Goal: Information Seeking & Learning: Find specific fact

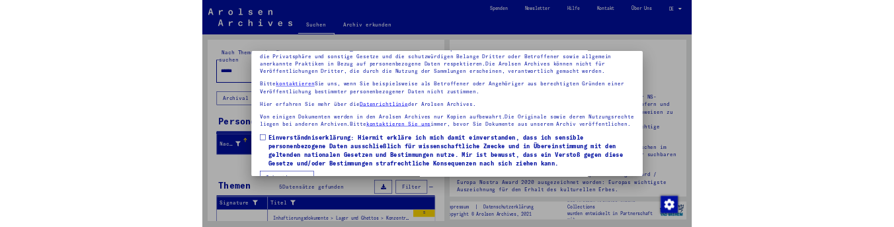
scroll to position [108, 0]
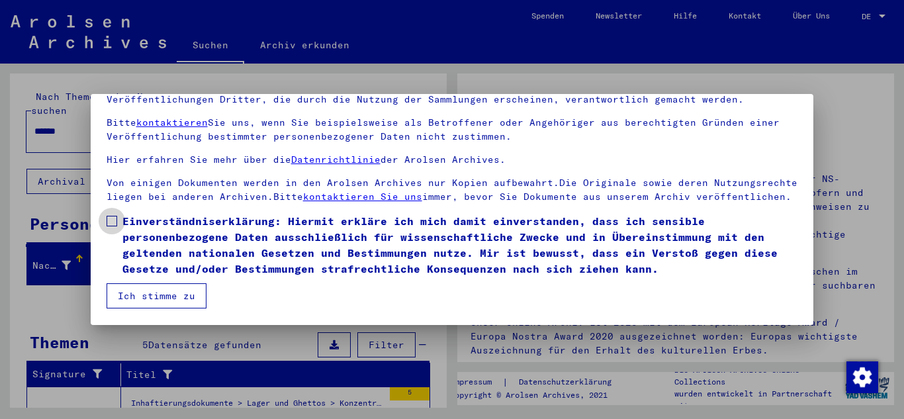
click at [110, 230] on label "Einverständniserklärung: Hiermit erkläre ich mich damit einverstanden, dass ich…" at bounding box center [452, 245] width 691 height 64
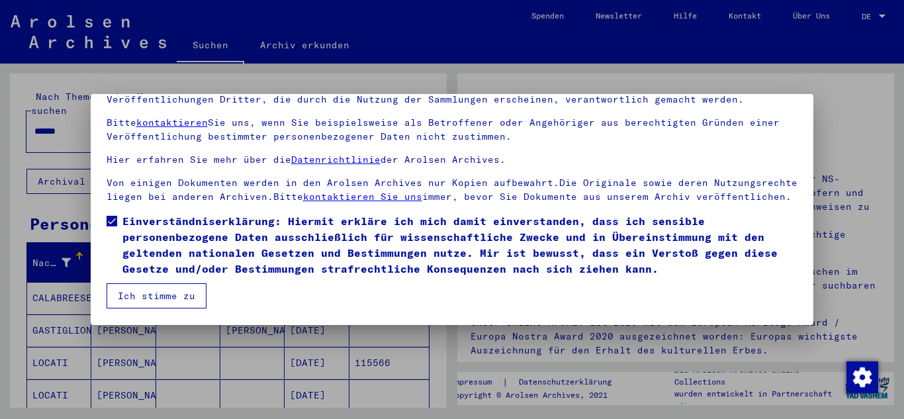
click at [162, 292] on button "Ich stimme zu" at bounding box center [157, 295] width 100 height 25
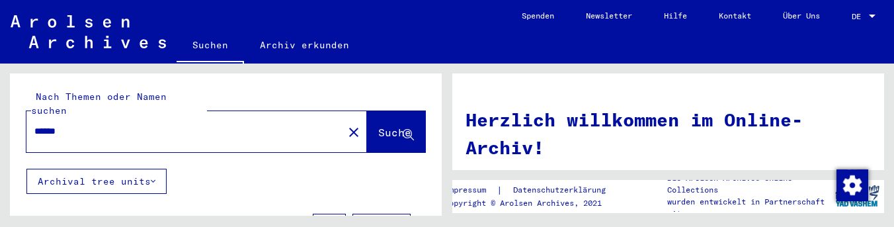
click at [126, 124] on input "******" at bounding box center [180, 131] width 293 height 14
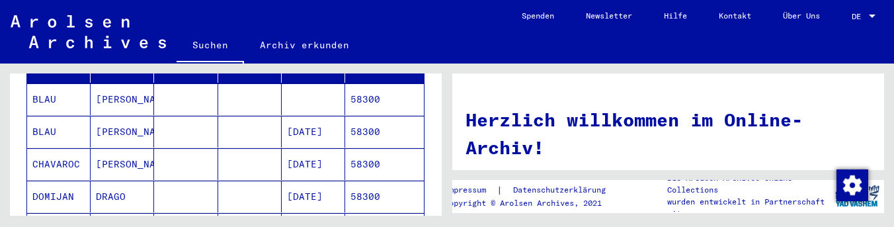
scroll to position [265, 0]
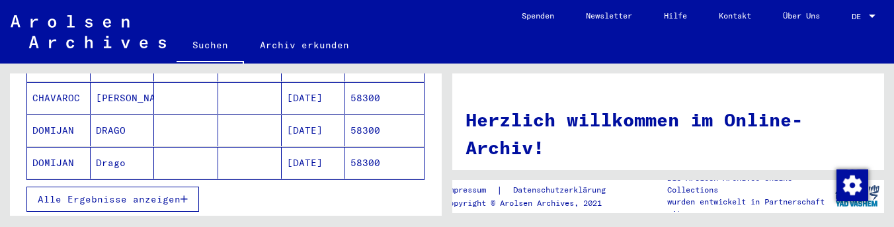
click at [198, 93] on mat-cell at bounding box center [186, 98] width 64 height 32
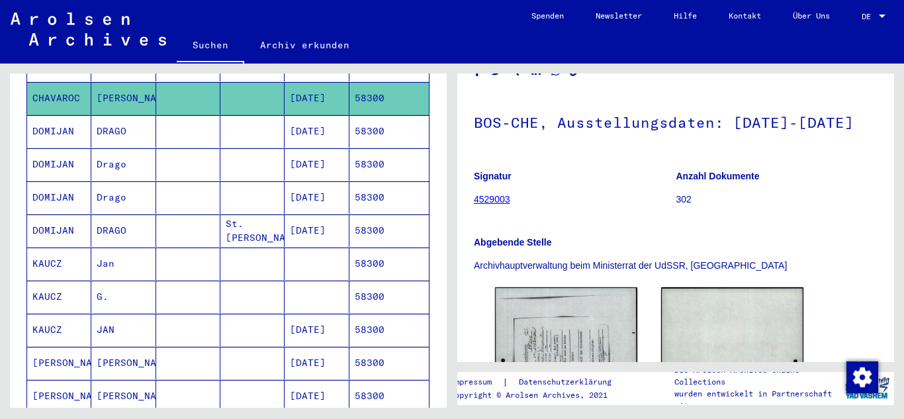
scroll to position [132, 0]
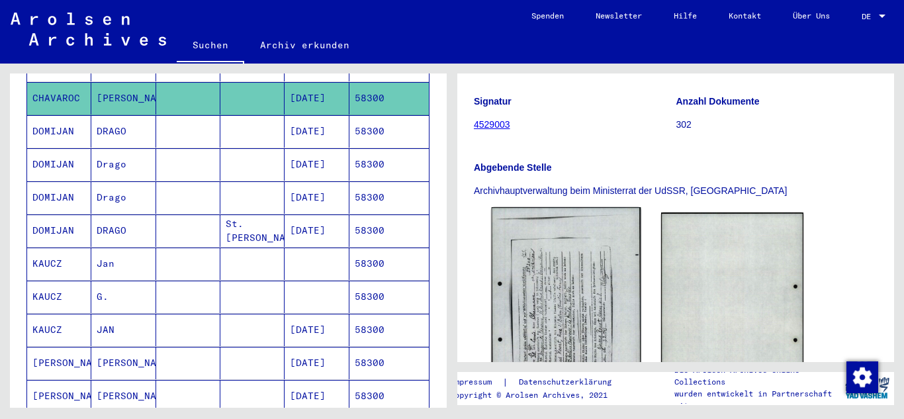
click at [562, 299] on img at bounding box center [567, 311] width 150 height 208
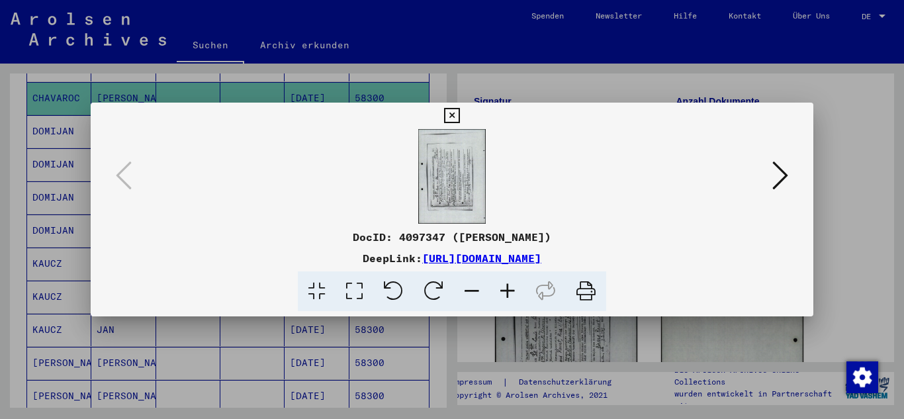
click at [432, 285] on icon at bounding box center [434, 291] width 40 height 40
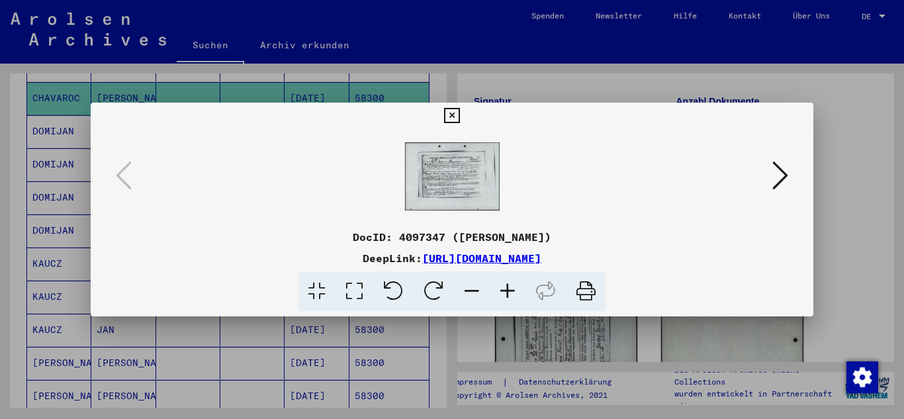
click at [496, 282] on icon at bounding box center [508, 291] width 36 height 40
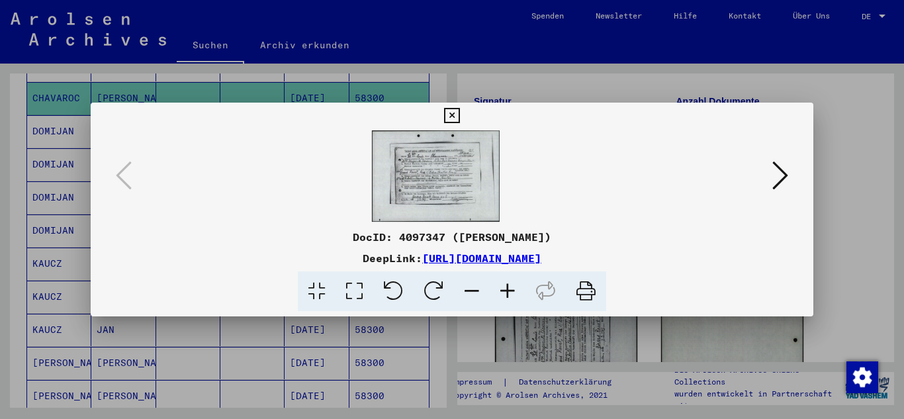
click at [453, 109] on icon at bounding box center [451, 116] width 15 height 16
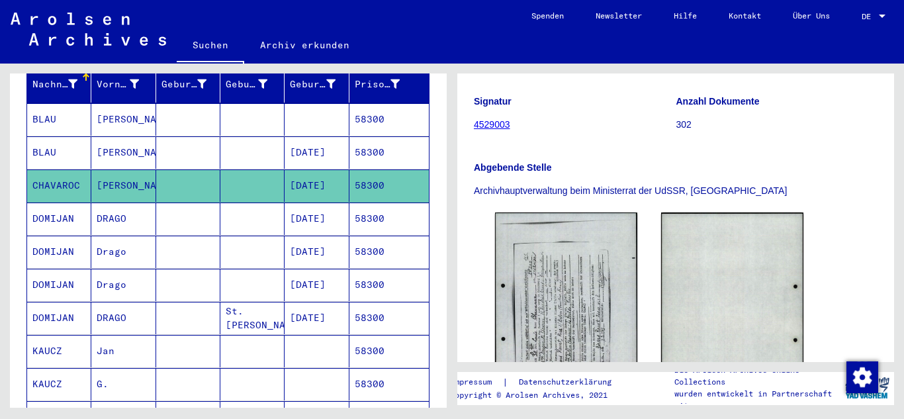
scroll to position [0, 0]
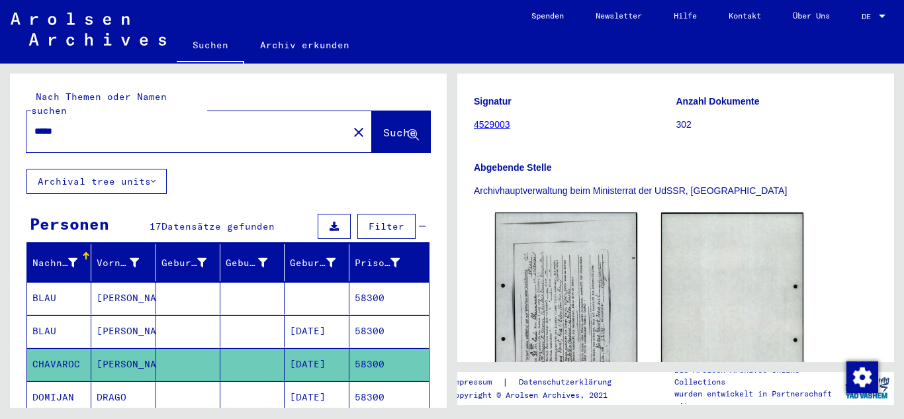
click at [103, 124] on input "*****" at bounding box center [187, 131] width 306 height 14
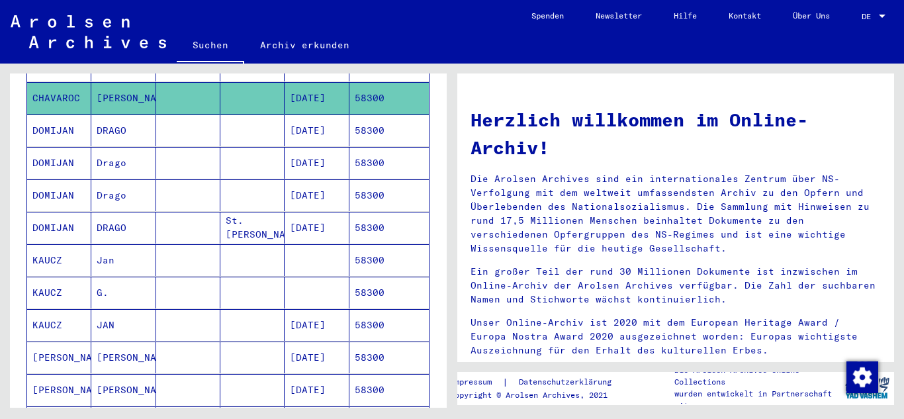
scroll to position [198, 0]
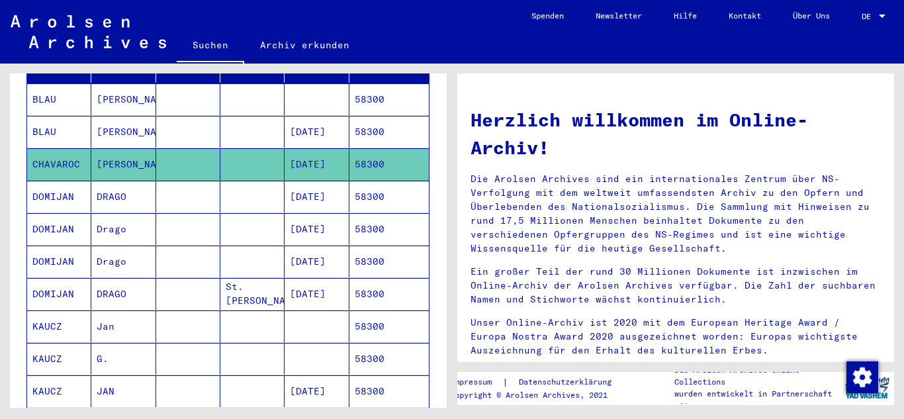
click at [306, 148] on mat-cell "[DATE]" at bounding box center [316, 164] width 64 height 32
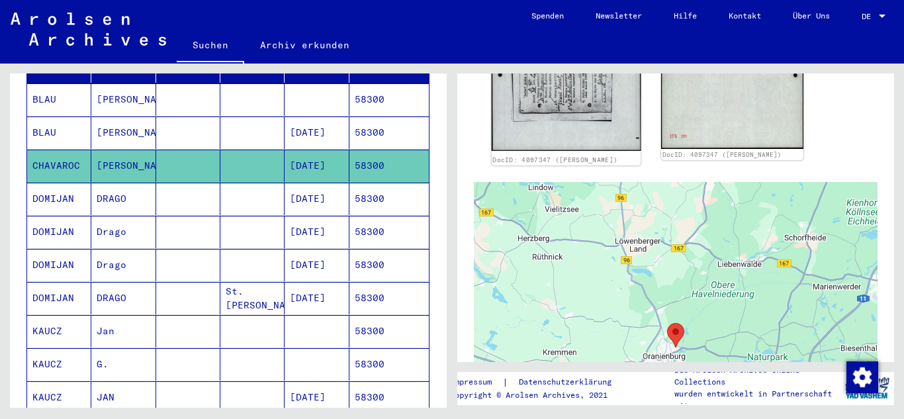
click at [553, 112] on img at bounding box center [567, 46] width 150 height 208
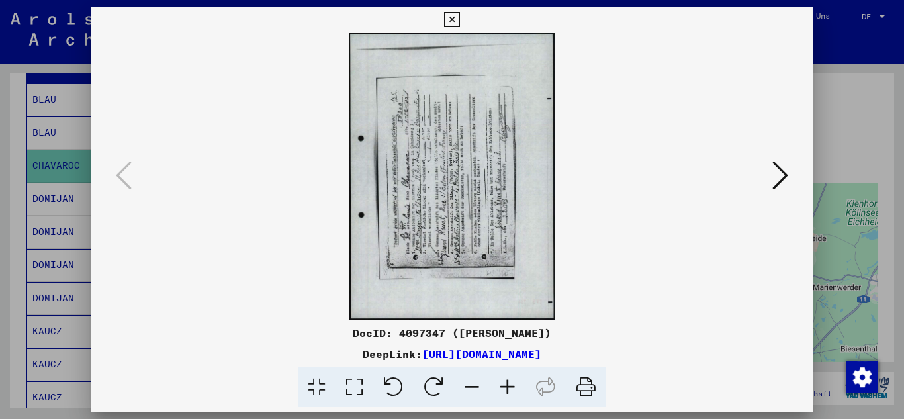
click at [427, 384] on icon at bounding box center [434, 387] width 40 height 40
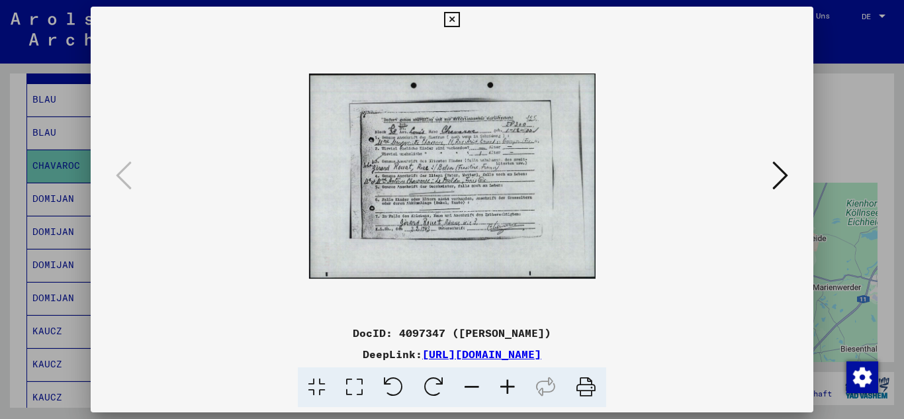
click at [506, 384] on icon at bounding box center [508, 387] width 36 height 40
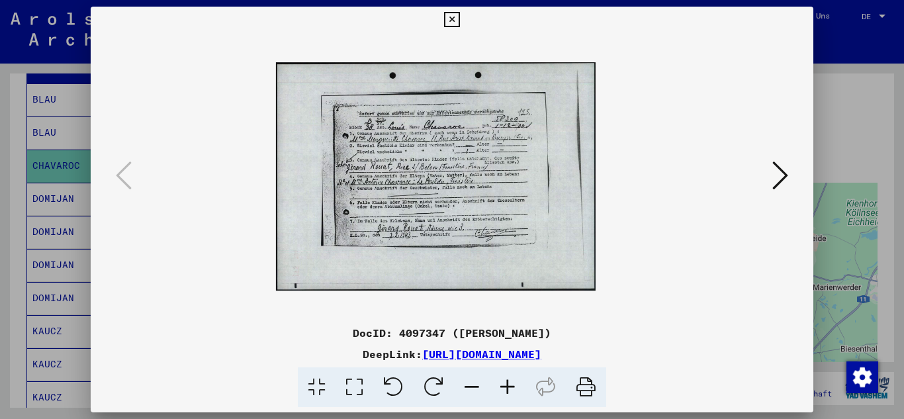
click at [506, 384] on icon at bounding box center [508, 387] width 36 height 40
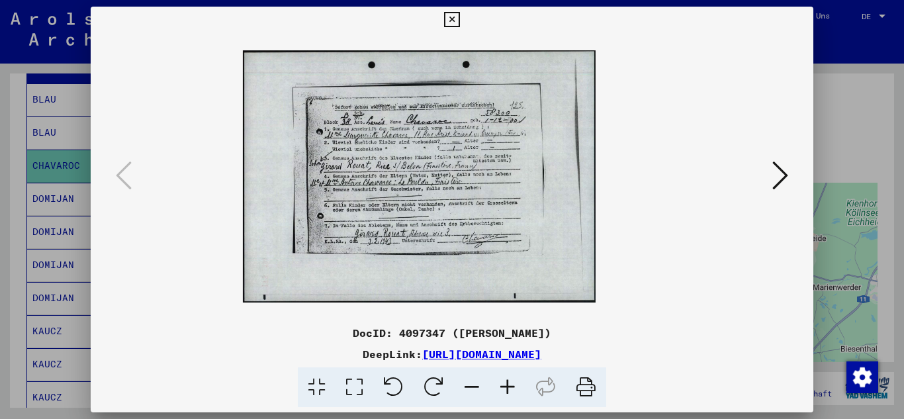
click at [506, 384] on icon at bounding box center [508, 387] width 36 height 40
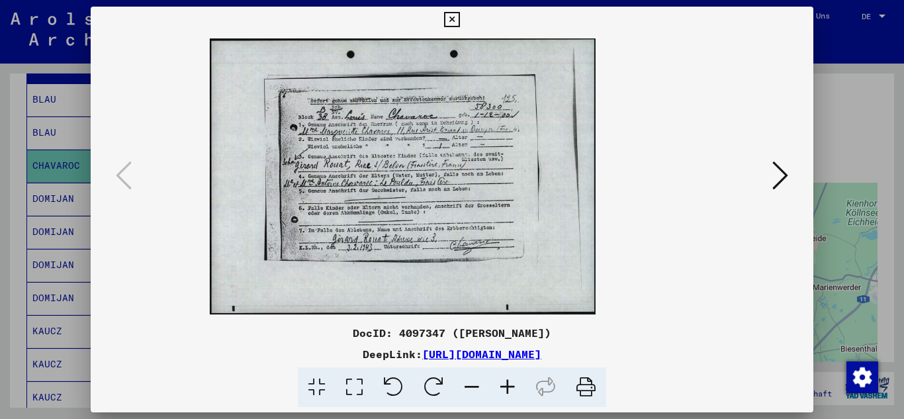
click at [506, 384] on icon at bounding box center [508, 387] width 36 height 40
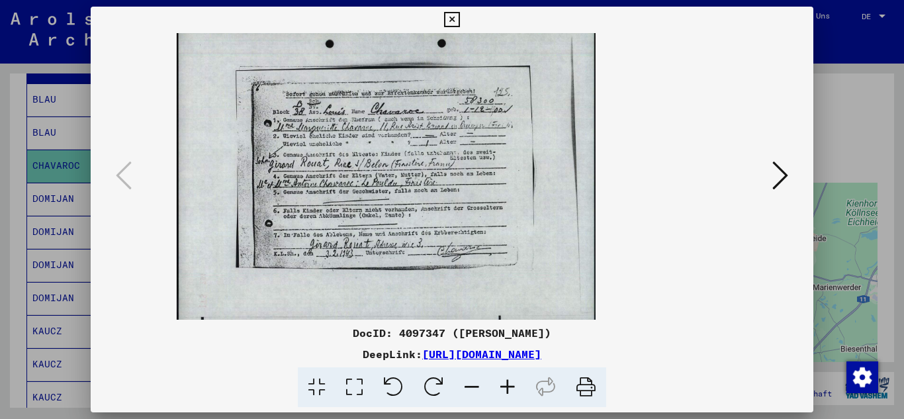
click at [506, 384] on icon at bounding box center [508, 387] width 36 height 40
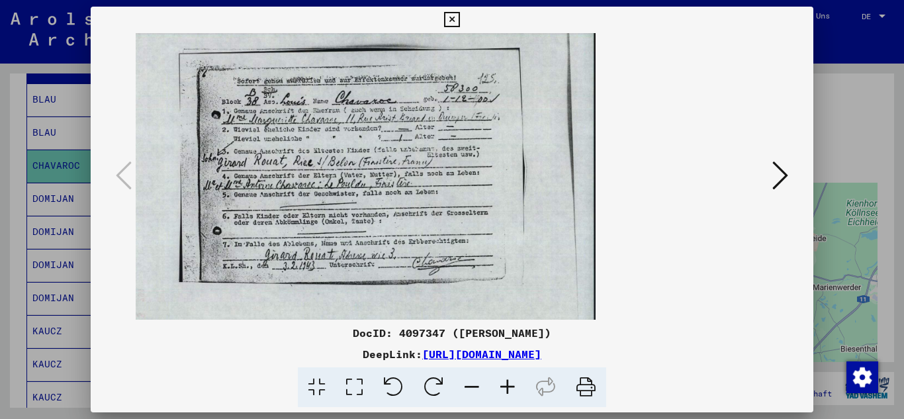
click at [506, 384] on icon at bounding box center [508, 387] width 36 height 40
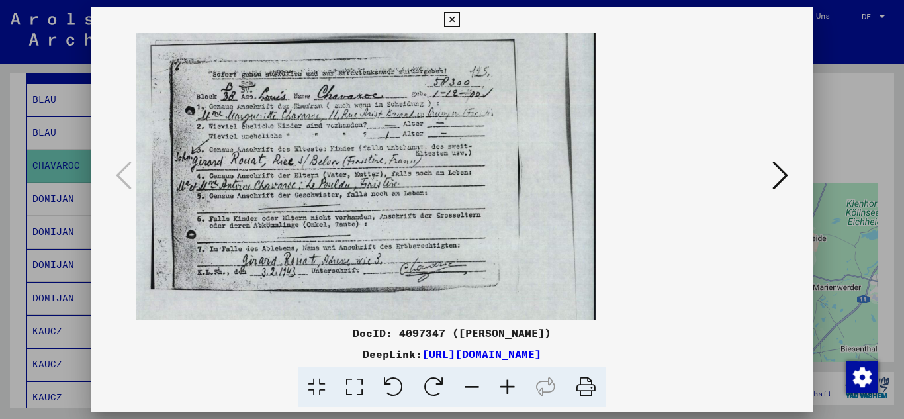
click at [506, 384] on icon at bounding box center [508, 387] width 36 height 40
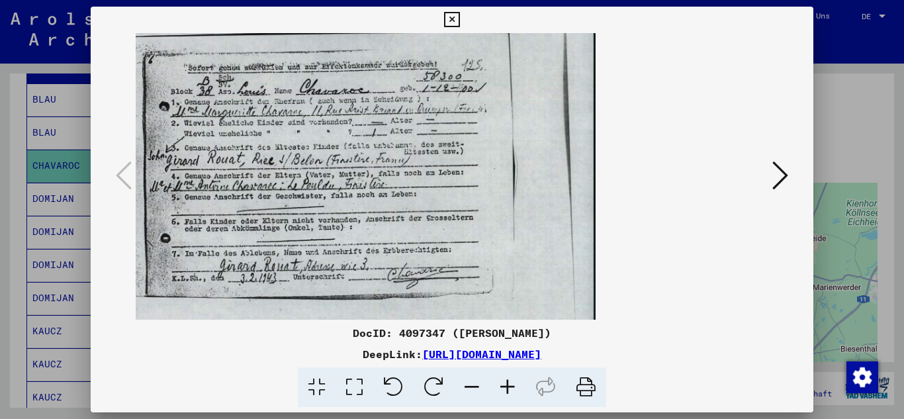
click at [506, 384] on icon at bounding box center [508, 387] width 36 height 40
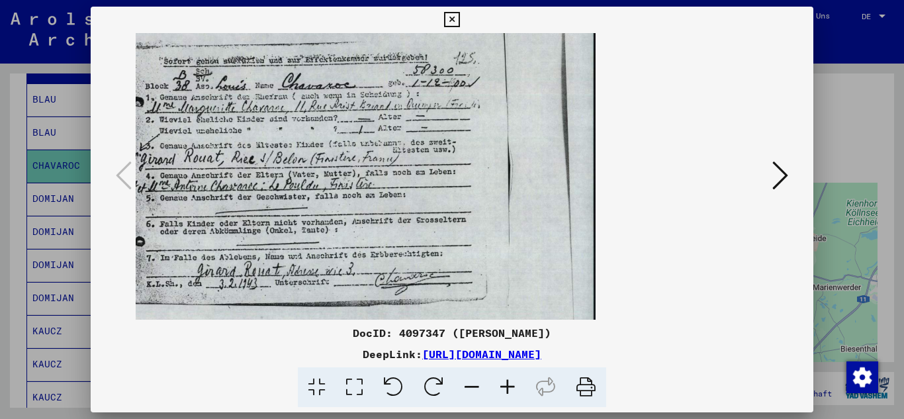
click at [506, 384] on icon at bounding box center [508, 387] width 36 height 40
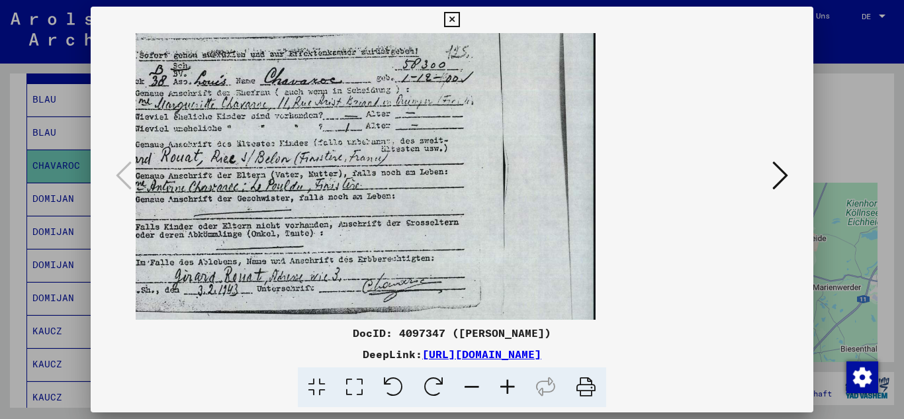
click at [506, 384] on icon at bounding box center [508, 387] width 36 height 40
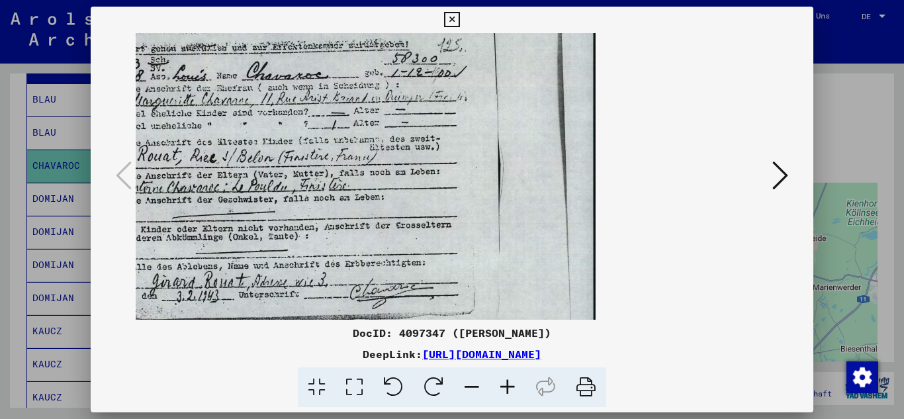
click at [506, 384] on icon at bounding box center [508, 387] width 36 height 40
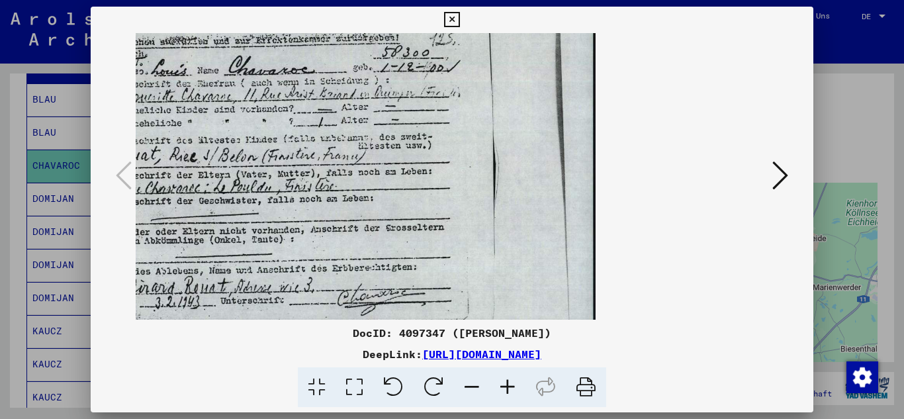
click at [470, 386] on icon at bounding box center [472, 387] width 36 height 40
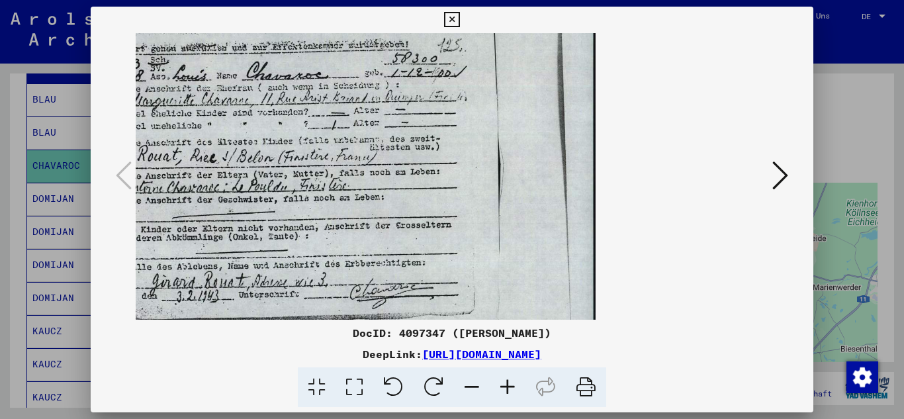
click at [470, 386] on icon at bounding box center [472, 387] width 36 height 40
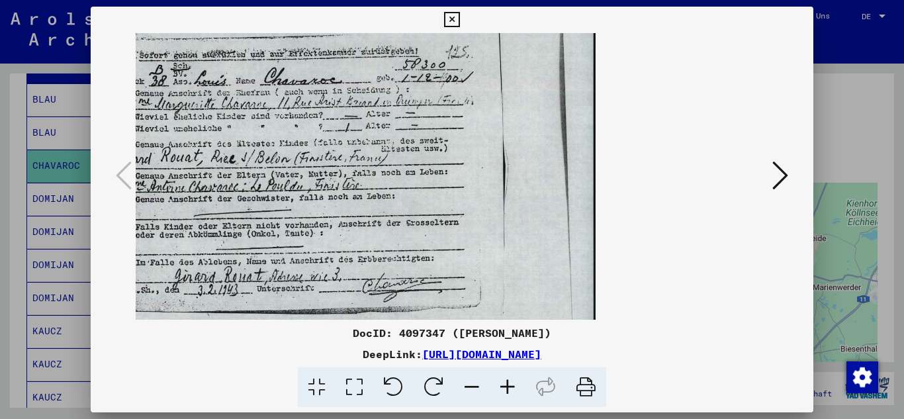
click at [470, 386] on icon at bounding box center [472, 387] width 36 height 40
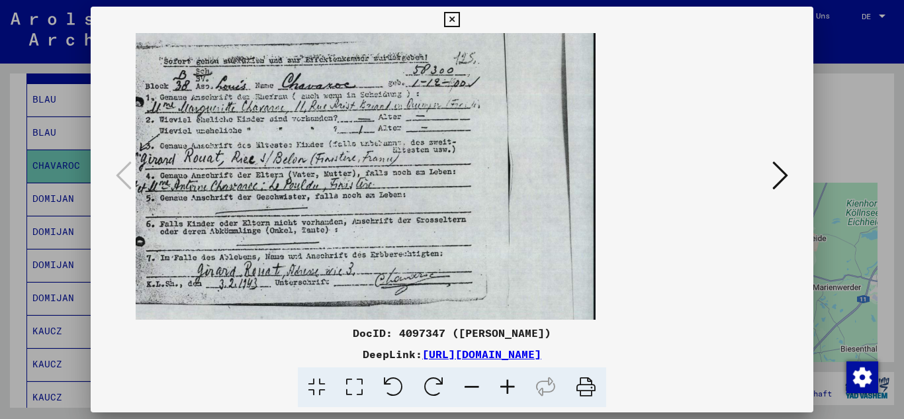
click at [470, 386] on icon at bounding box center [472, 387] width 36 height 40
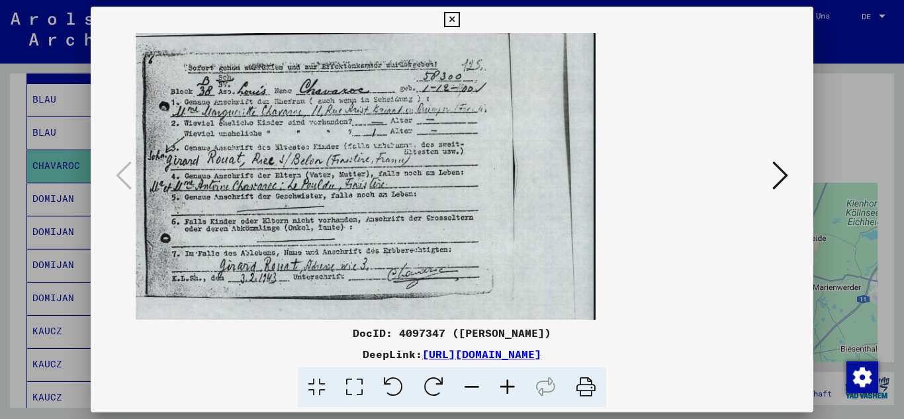
click at [450, 20] on icon at bounding box center [451, 20] width 15 height 16
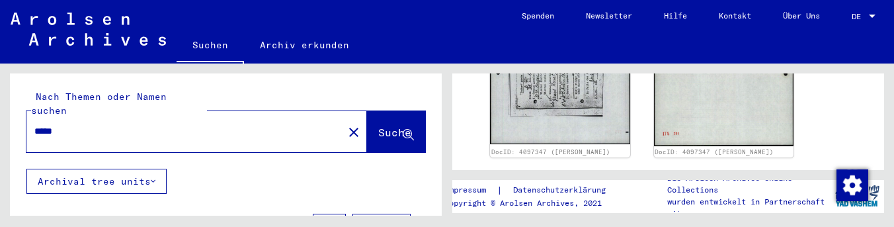
click at [140, 124] on input "*****" at bounding box center [184, 131] width 301 height 14
paste input "text"
click at [378, 126] on span "Suche" at bounding box center [394, 132] width 33 height 13
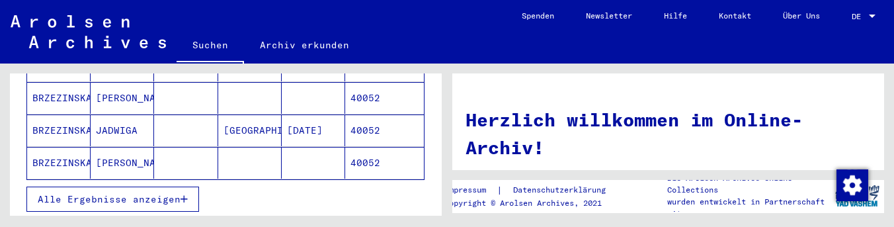
scroll to position [331, 0]
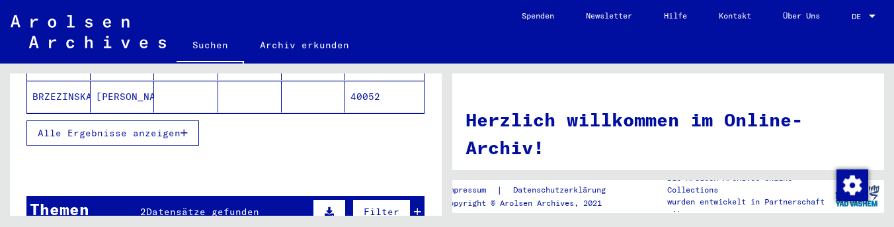
click at [185, 128] on icon "button" at bounding box center [184, 132] width 7 height 9
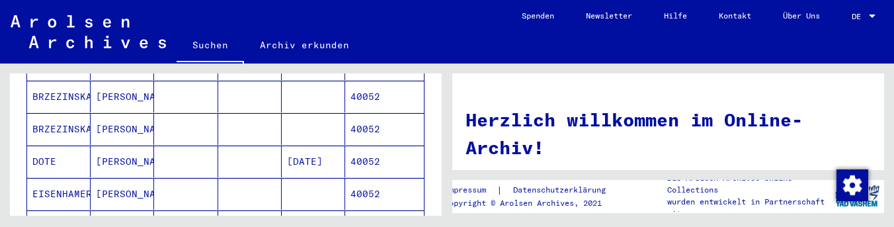
click at [352, 146] on mat-cell "40052" at bounding box center [384, 162] width 79 height 32
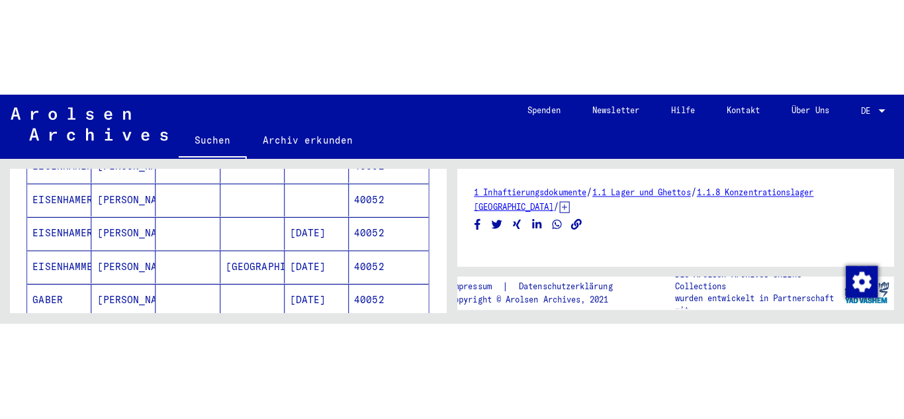
scroll to position [466, 0]
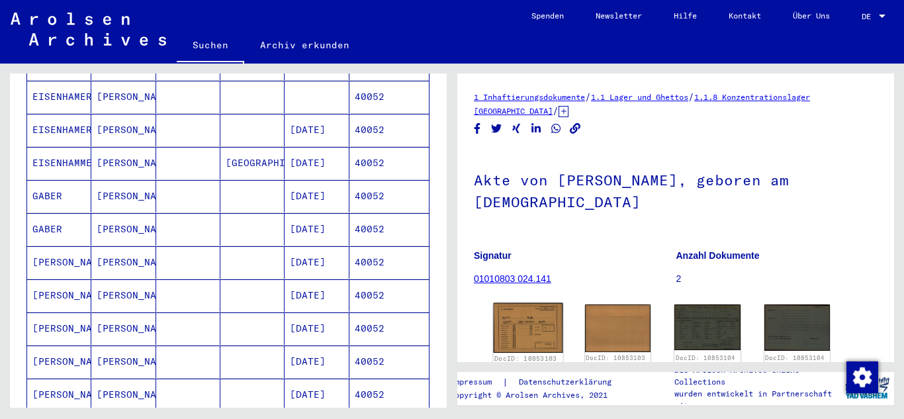
click at [541, 318] on img at bounding box center [528, 328] width 69 height 50
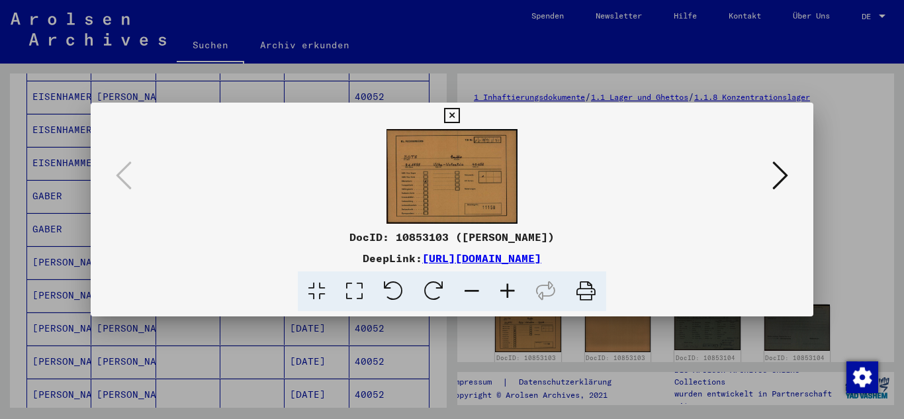
click at [450, 110] on icon at bounding box center [451, 116] width 15 height 16
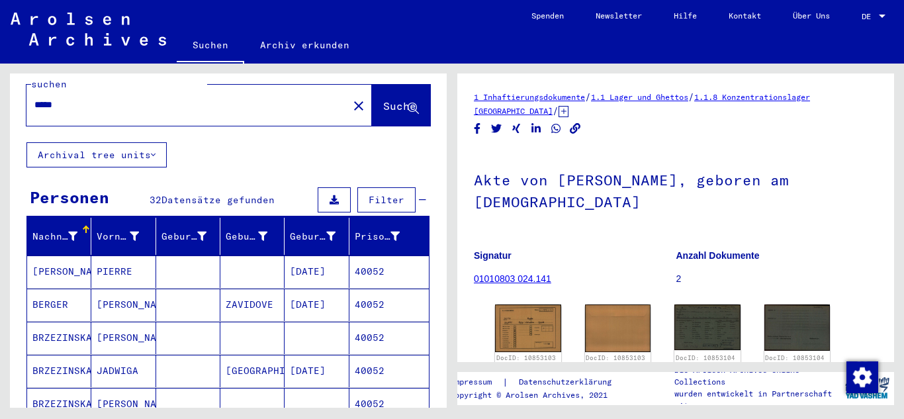
scroll to position [0, 0]
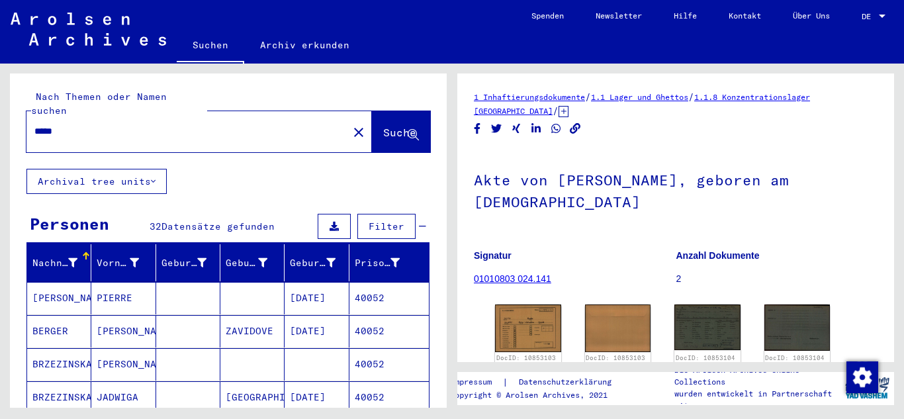
click at [158, 124] on input "*****" at bounding box center [187, 131] width 306 height 14
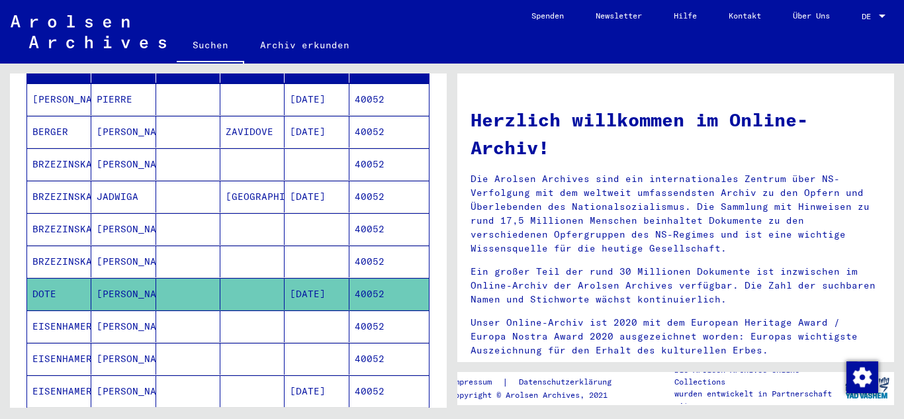
scroll to position [265, 0]
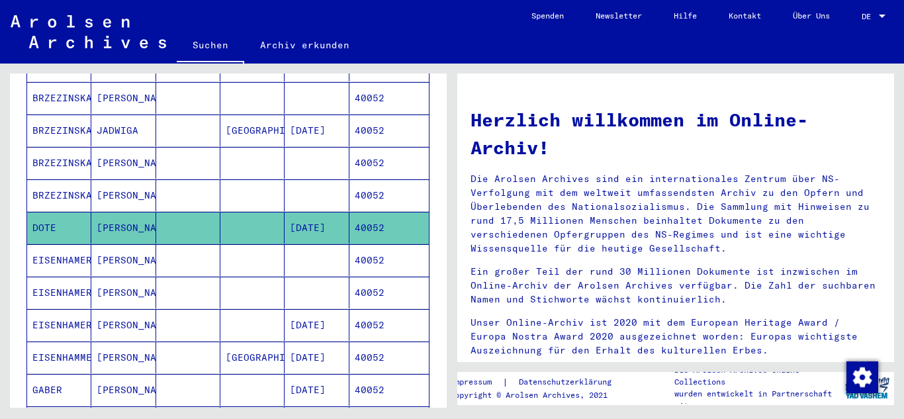
click at [355, 213] on mat-cell "40052" at bounding box center [388, 228] width 79 height 32
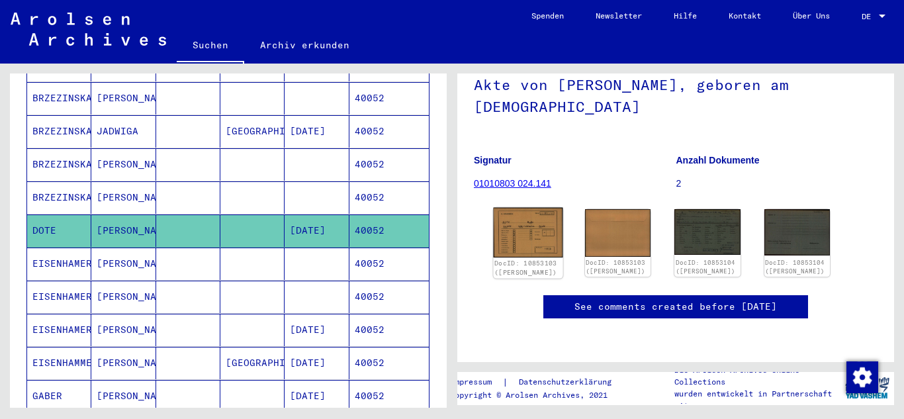
click at [538, 208] on img at bounding box center [528, 233] width 69 height 50
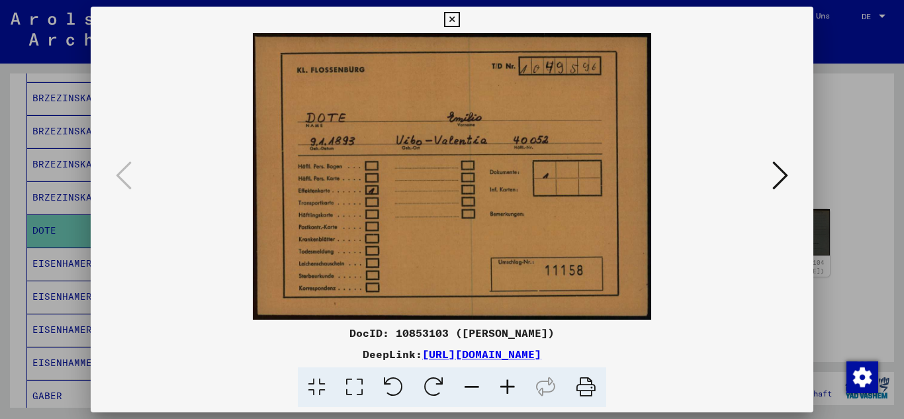
click at [450, 24] on icon at bounding box center [451, 20] width 15 height 16
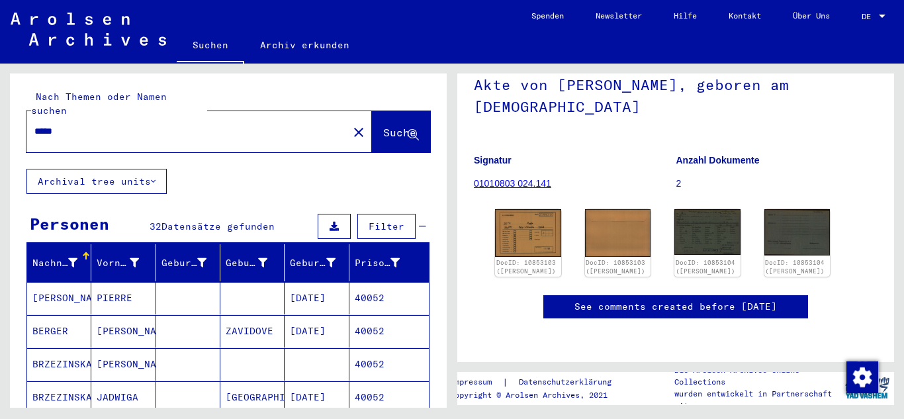
click at [109, 124] on input "*****" at bounding box center [187, 131] width 306 height 14
paste input "text"
click at [383, 126] on span "Suche" at bounding box center [399, 132] width 33 height 13
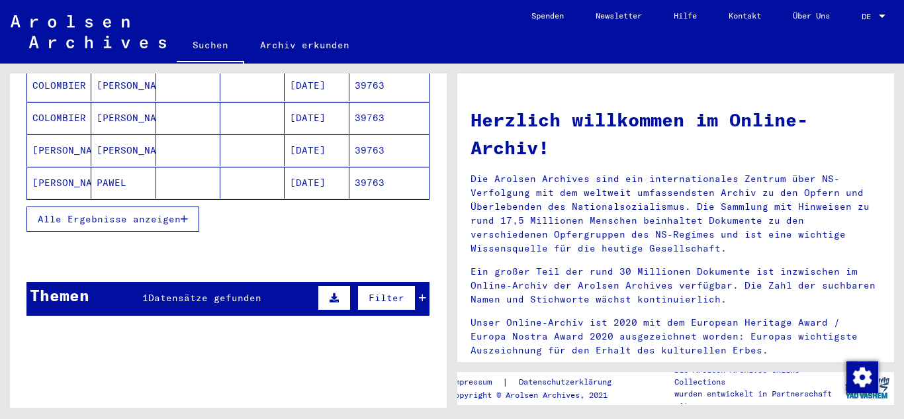
scroll to position [253, 0]
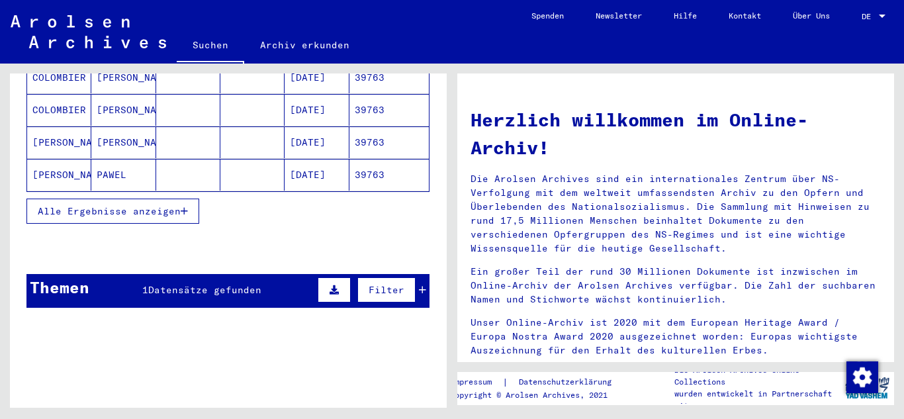
click at [182, 206] on icon "button" at bounding box center [184, 210] width 7 height 9
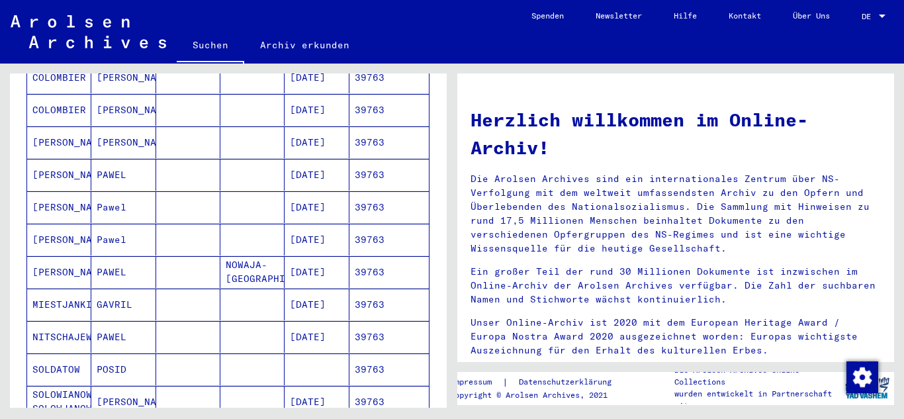
click at [392, 104] on mat-cell "39763" at bounding box center [388, 110] width 79 height 32
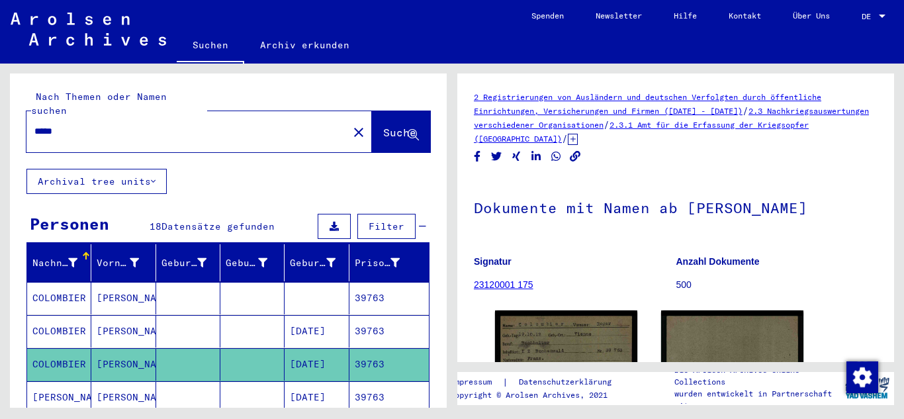
click at [226, 124] on input "*****" at bounding box center [187, 131] width 306 height 14
click at [128, 124] on input "*****" at bounding box center [187, 131] width 306 height 14
paste input "*"
click at [383, 126] on span "Suche" at bounding box center [399, 132] width 33 height 13
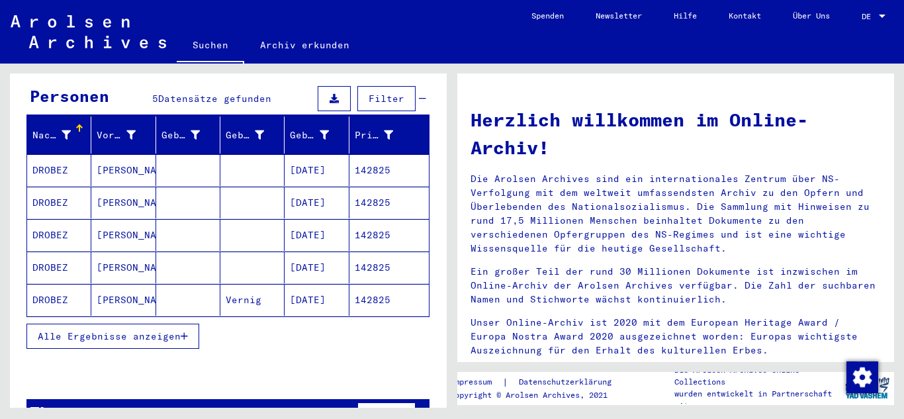
scroll to position [132, 0]
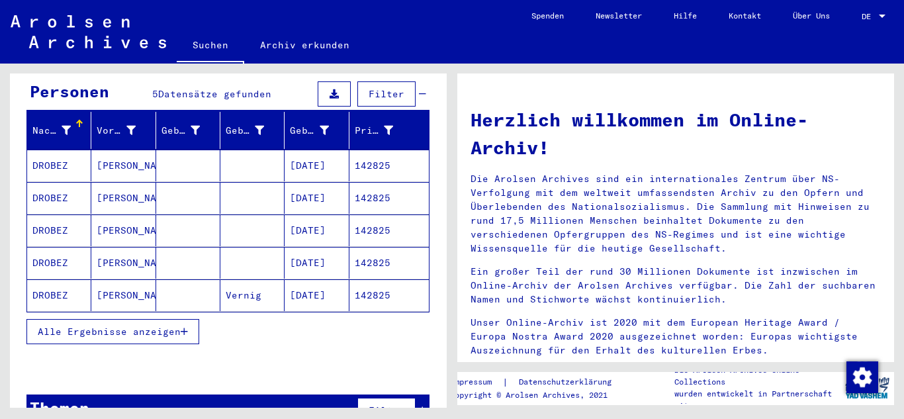
click at [324, 279] on mat-cell "[DATE]" at bounding box center [316, 295] width 64 height 32
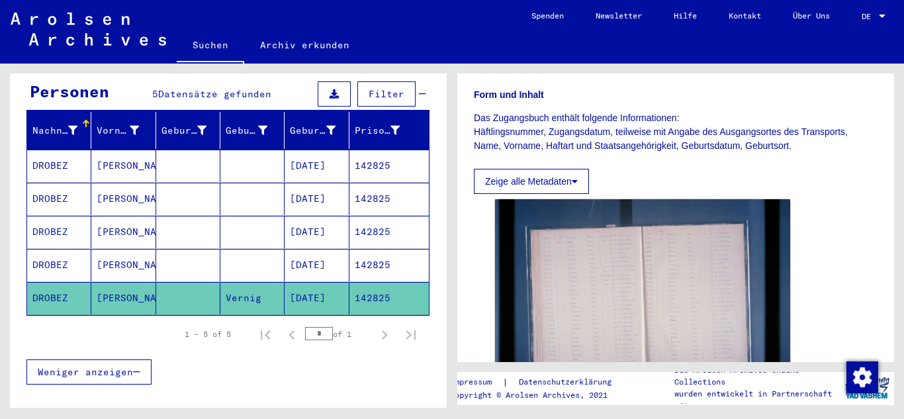
click at [361, 150] on mat-cell "142825" at bounding box center [388, 166] width 79 height 32
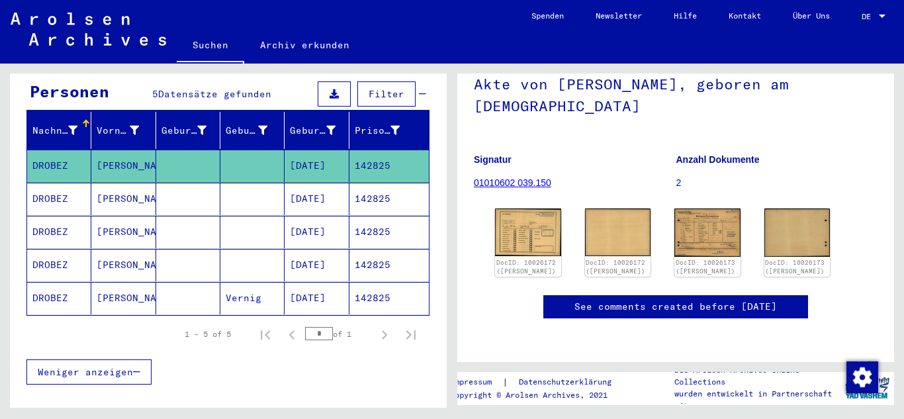
click at [517, 208] on img at bounding box center [528, 232] width 66 height 48
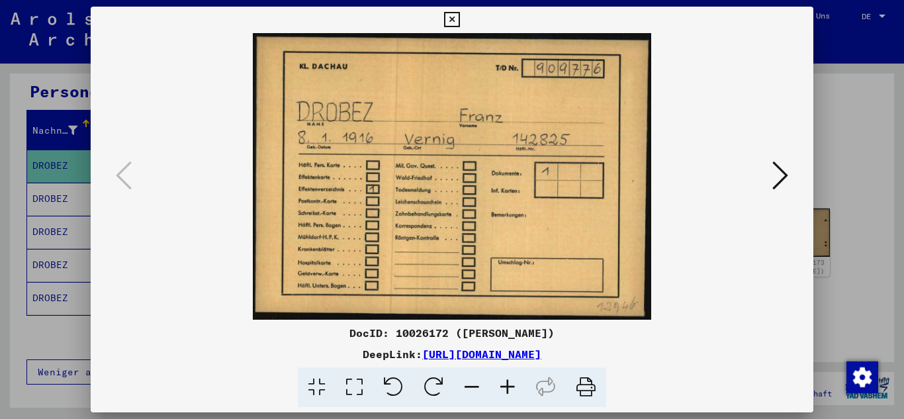
click at [777, 174] on icon at bounding box center [780, 175] width 16 height 32
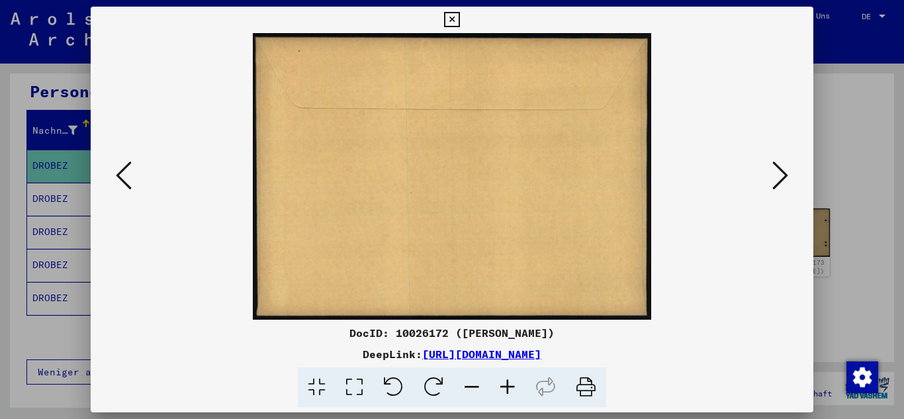
click at [777, 174] on icon at bounding box center [780, 175] width 16 height 32
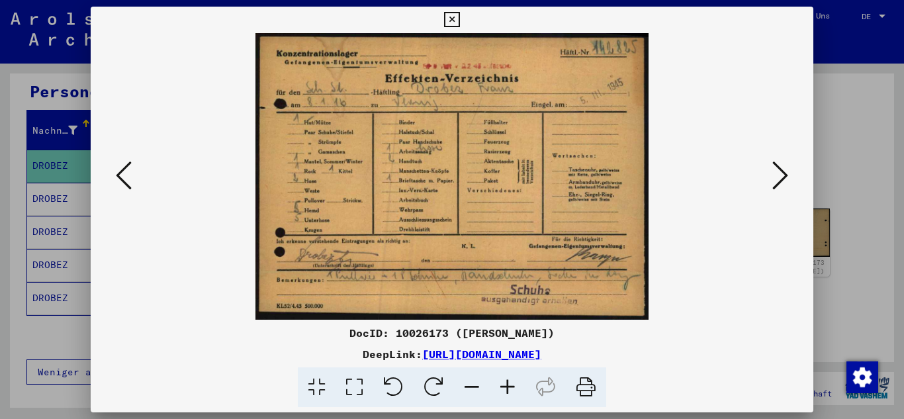
click at [777, 174] on icon at bounding box center [780, 175] width 16 height 32
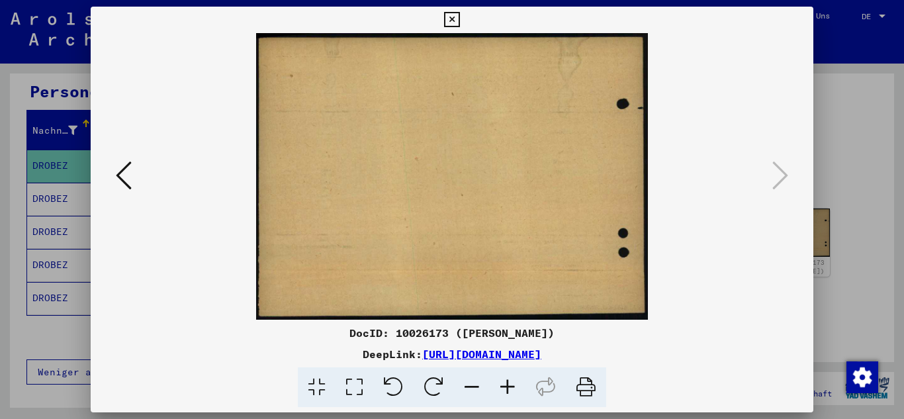
click at [455, 19] on icon at bounding box center [451, 20] width 15 height 16
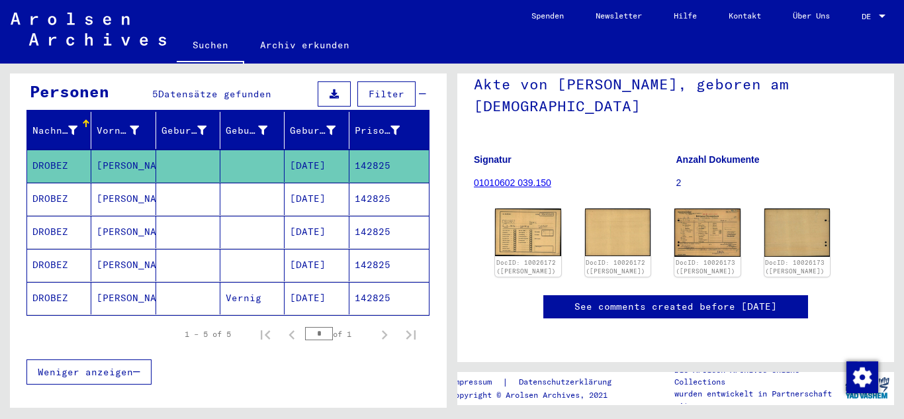
click at [336, 189] on mat-cell "[DATE]" at bounding box center [316, 199] width 64 height 32
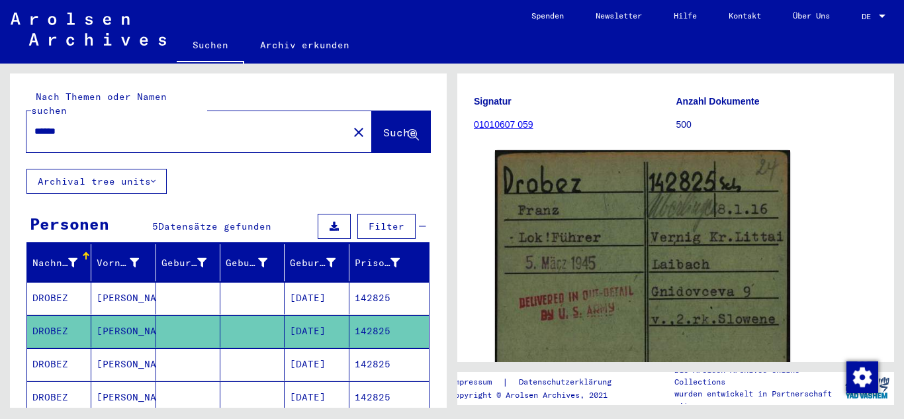
click at [103, 116] on div "******" at bounding box center [183, 131] width 314 height 30
click at [119, 124] on input "******" at bounding box center [187, 131] width 306 height 14
drag, startPoint x: 112, startPoint y: 116, endPoint x: 0, endPoint y: 115, distance: 112.5
click at [0, 115] on div "Nach Themen oder Namen suchen ****** close Suche Archival tree units Personen 5…" at bounding box center [226, 236] width 452 height 344
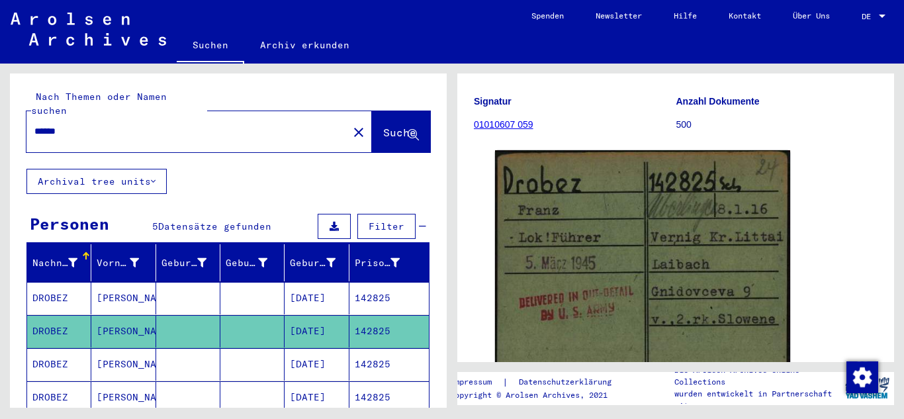
paste input "text"
type input "******"
click at [383, 126] on span "Suche" at bounding box center [399, 132] width 33 height 13
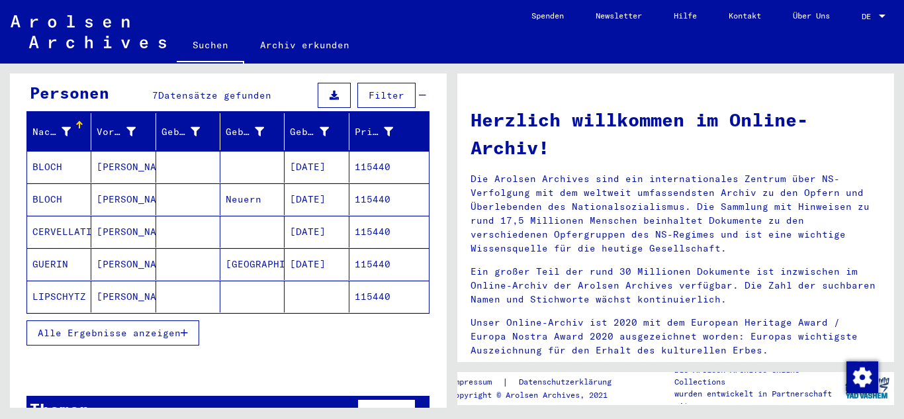
scroll to position [132, 0]
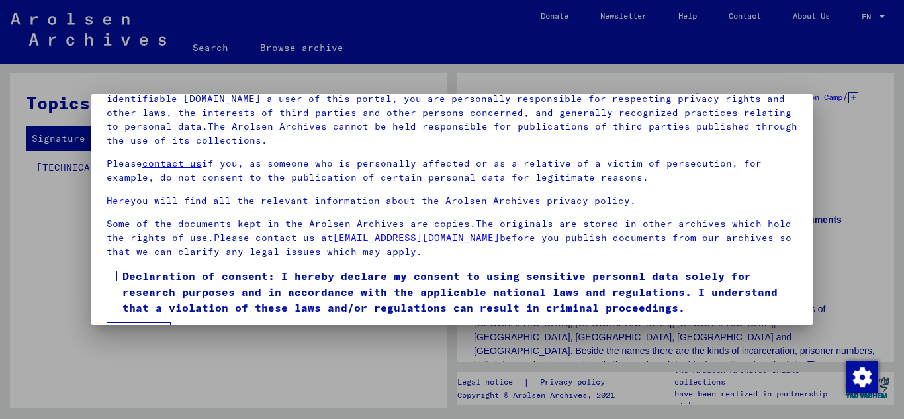
scroll to position [108, 0]
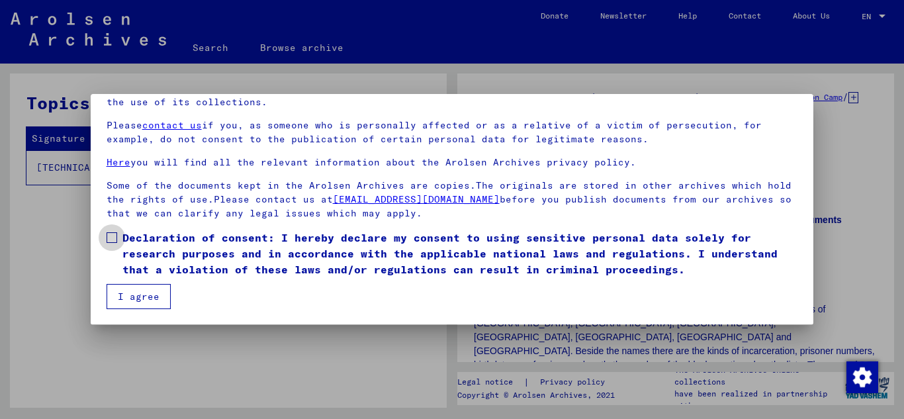
click at [110, 236] on span at bounding box center [112, 237] width 11 height 11
click at [151, 293] on button "I agree" at bounding box center [139, 296] width 64 height 25
